Goal: Communication & Community: Answer question/provide support

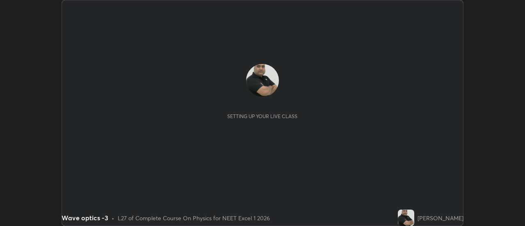
scroll to position [226, 524]
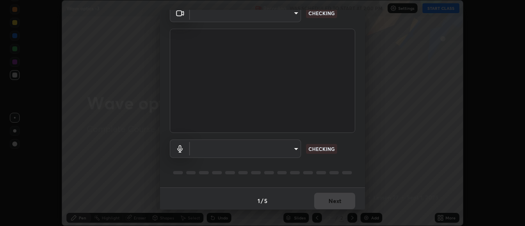
type input "dff715f2b8103cd99efd98edb1208d423aa6cea85c5a492e25875cbf54650d32"
type input "communications"
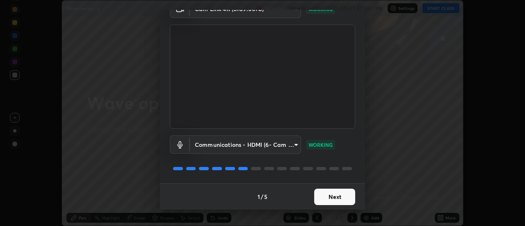
click at [337, 199] on button "Next" at bounding box center [334, 197] width 41 height 16
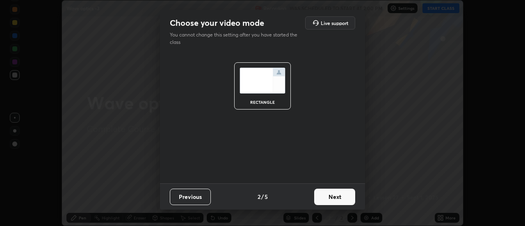
scroll to position [0, 0]
click at [339, 199] on button "Next" at bounding box center [334, 197] width 41 height 16
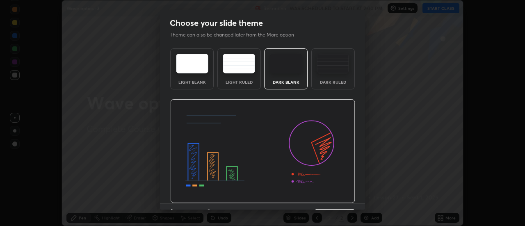
scroll to position [20, 0]
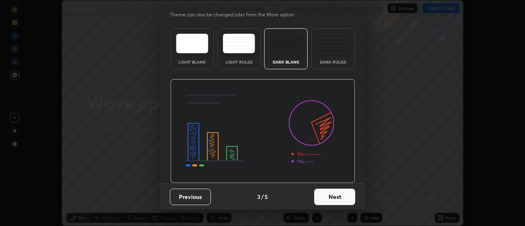
click at [335, 196] on button "Next" at bounding box center [334, 197] width 41 height 16
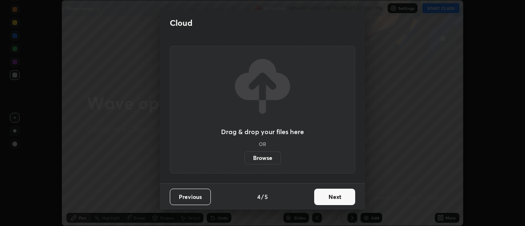
click at [338, 196] on button "Next" at bounding box center [334, 197] width 41 height 16
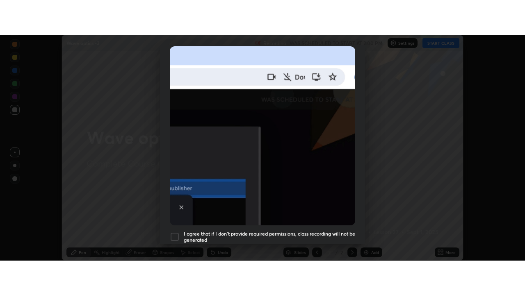
scroll to position [210, 0]
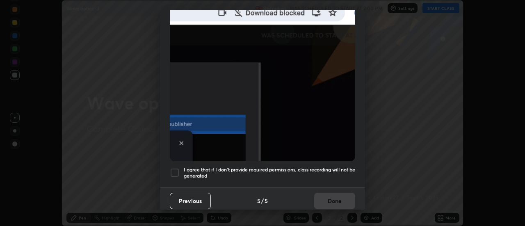
click at [176, 168] on div at bounding box center [175, 173] width 10 height 10
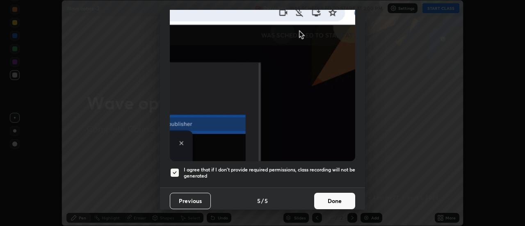
click at [337, 196] on button "Done" at bounding box center [334, 201] width 41 height 16
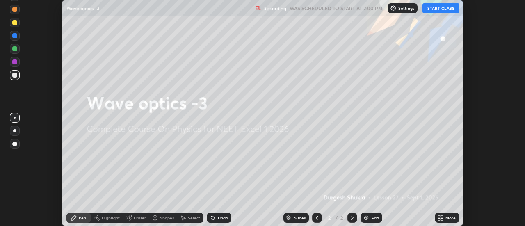
click at [445, 9] on button "START CLASS" at bounding box center [440, 8] width 37 height 10
click at [370, 218] on div "Add" at bounding box center [371, 218] width 22 height 10
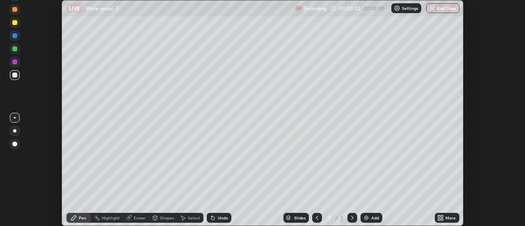
click at [443, 219] on icon at bounding box center [442, 219] width 2 height 2
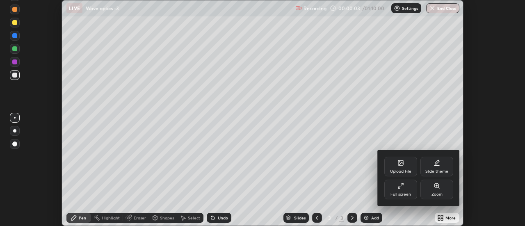
click at [402, 186] on icon at bounding box center [400, 185] width 7 height 7
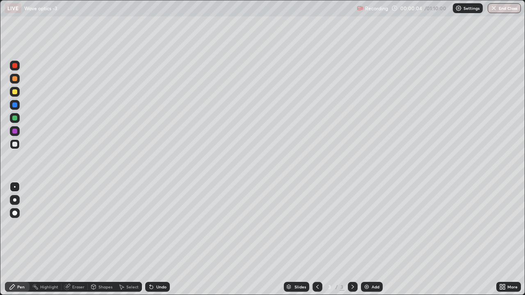
scroll to position [295, 525]
click at [16, 213] on div at bounding box center [14, 213] width 5 height 5
click at [14, 93] on div at bounding box center [14, 91] width 5 height 5
click at [14, 66] on div at bounding box center [14, 65] width 5 height 5
click at [72, 225] on div "Eraser" at bounding box center [78, 287] width 12 height 4
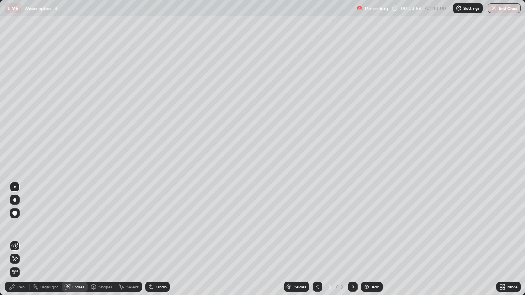
click at [20, 225] on div "Pen" at bounding box center [20, 287] width 7 height 4
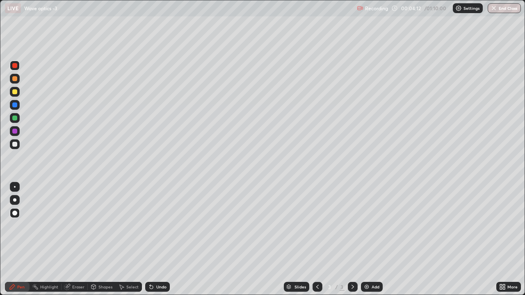
click at [14, 93] on div at bounding box center [14, 91] width 5 height 5
click at [76, 225] on div "Eraser" at bounding box center [78, 287] width 12 height 4
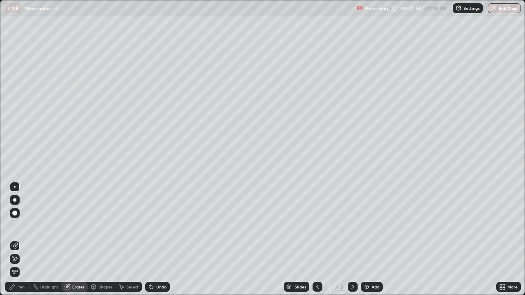
click at [25, 225] on div "Pen" at bounding box center [17, 287] width 25 height 10
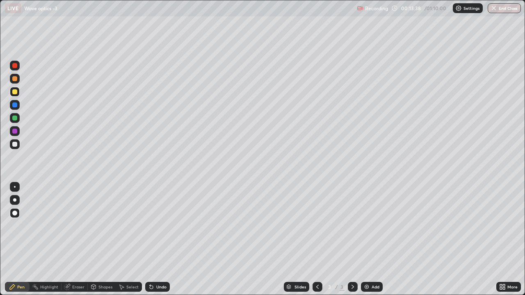
click at [366, 225] on img at bounding box center [366, 287] width 7 height 7
click at [315, 225] on icon at bounding box center [317, 287] width 7 height 7
click at [351, 225] on icon at bounding box center [352, 287] width 2 height 4
click at [316, 225] on icon at bounding box center [317, 287] width 7 height 7
click at [350, 225] on icon at bounding box center [352, 287] width 7 height 7
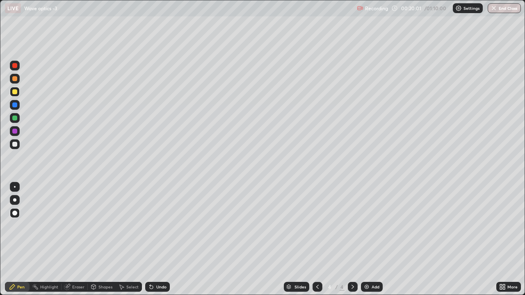
click at [316, 225] on icon at bounding box center [317, 287] width 7 height 7
click at [350, 225] on icon at bounding box center [352, 287] width 7 height 7
click at [76, 225] on div "Eraser" at bounding box center [78, 287] width 12 height 4
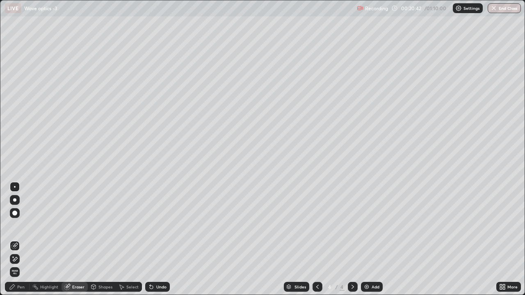
click at [21, 225] on div "Pen" at bounding box center [20, 287] width 7 height 4
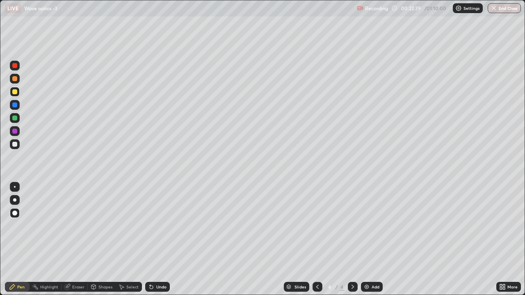
click at [14, 66] on div at bounding box center [14, 65] width 5 height 5
click at [316, 225] on icon at bounding box center [317, 287] width 2 height 4
click at [78, 225] on div "Eraser" at bounding box center [78, 287] width 12 height 4
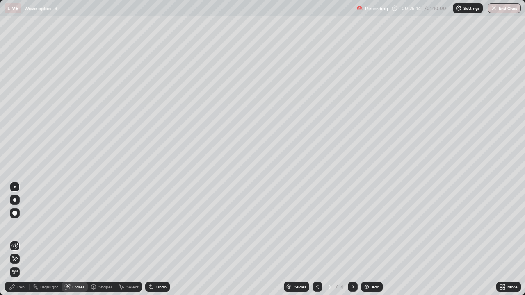
click at [22, 225] on div "Pen" at bounding box center [20, 287] width 7 height 4
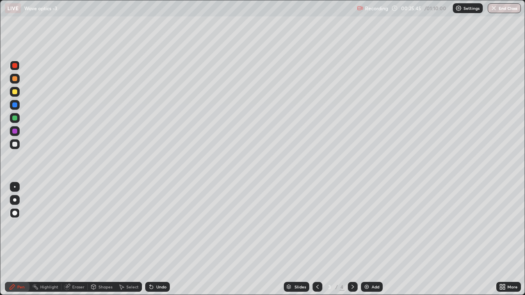
click at [78, 225] on div "Eraser" at bounding box center [78, 287] width 12 height 4
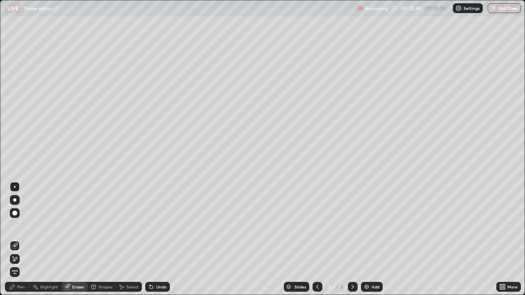
click at [19, 225] on div "Pen" at bounding box center [20, 287] width 7 height 4
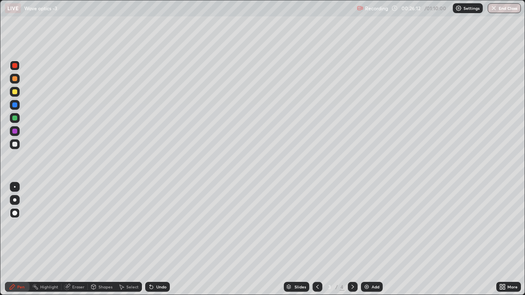
click at [352, 225] on icon at bounding box center [352, 287] width 7 height 7
click at [377, 225] on div "Add" at bounding box center [375, 287] width 8 height 4
click at [13, 215] on div at bounding box center [14, 213] width 5 height 5
click at [14, 94] on div at bounding box center [14, 91] width 5 height 5
click at [14, 119] on div at bounding box center [14, 118] width 5 height 5
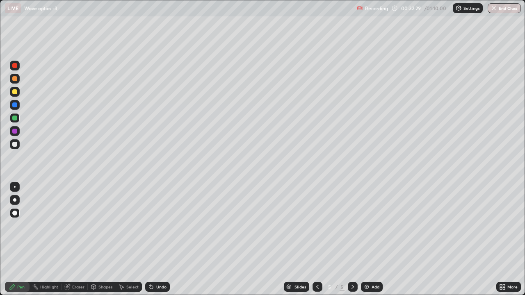
click at [15, 92] on div at bounding box center [14, 91] width 5 height 5
click at [16, 69] on div at bounding box center [15, 66] width 10 height 10
click at [14, 118] on div at bounding box center [14, 118] width 5 height 5
click at [14, 94] on div at bounding box center [14, 91] width 5 height 5
click at [13, 118] on div at bounding box center [14, 118] width 5 height 5
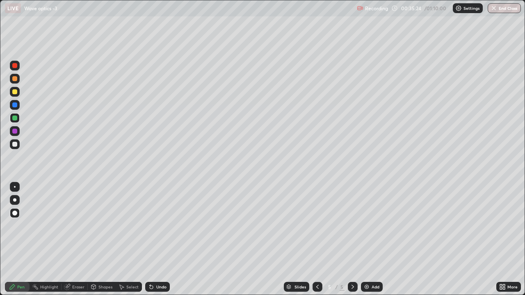
click at [16, 93] on div at bounding box center [14, 91] width 5 height 5
click at [15, 66] on div at bounding box center [14, 65] width 5 height 5
click at [17, 144] on div at bounding box center [14, 144] width 5 height 5
click at [80, 225] on div "Eraser" at bounding box center [78, 287] width 12 height 4
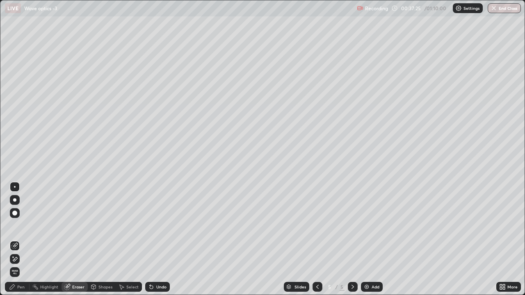
click at [16, 225] on div "Pen" at bounding box center [17, 287] width 25 height 10
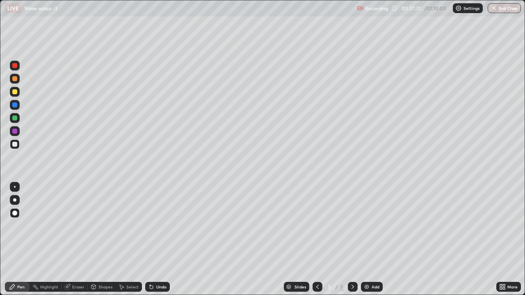
click at [13, 105] on div at bounding box center [14, 104] width 5 height 5
click at [81, 225] on div "Eraser" at bounding box center [78, 287] width 12 height 4
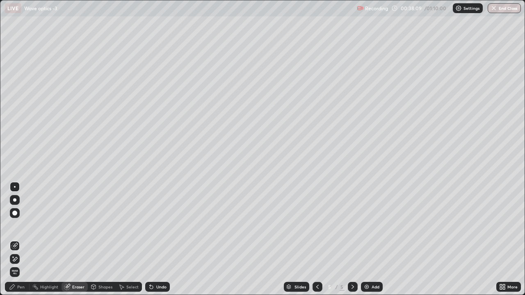
click at [19, 225] on div "Pen" at bounding box center [20, 287] width 7 height 4
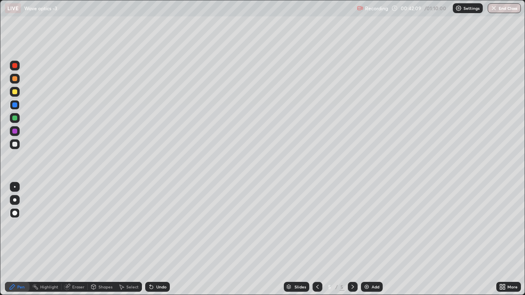
click at [365, 225] on img at bounding box center [366, 287] width 7 height 7
click at [14, 93] on div at bounding box center [14, 91] width 5 height 5
click at [375, 225] on div "Add" at bounding box center [375, 287] width 8 height 4
click at [14, 78] on div at bounding box center [14, 78] width 5 height 5
click at [13, 106] on div at bounding box center [14, 104] width 5 height 5
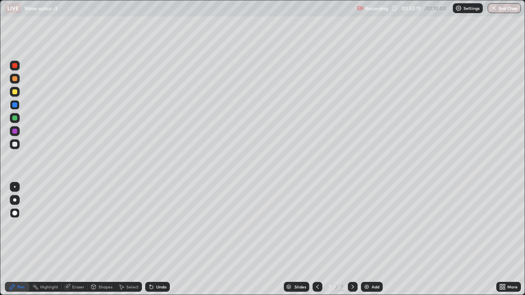
click at [14, 79] on div at bounding box center [14, 78] width 5 height 5
click at [14, 132] on div at bounding box center [14, 131] width 5 height 5
click at [15, 91] on div at bounding box center [14, 91] width 5 height 5
click at [15, 106] on div at bounding box center [14, 104] width 5 height 5
click at [14, 93] on div at bounding box center [14, 91] width 5 height 5
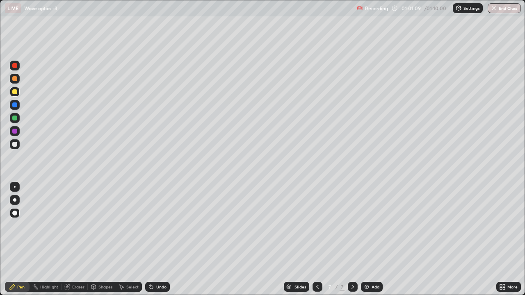
click at [494, 10] on img "button" at bounding box center [493, 8] width 7 height 7
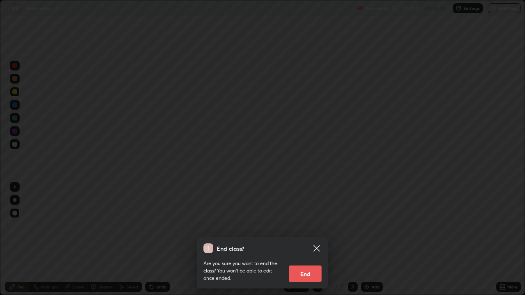
click at [309, 225] on button "End" at bounding box center [305, 274] width 33 height 16
